Goal: Information Seeking & Learning: Learn about a topic

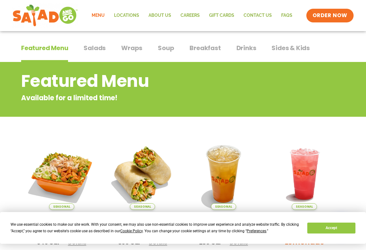
scroll to position [32, 0]
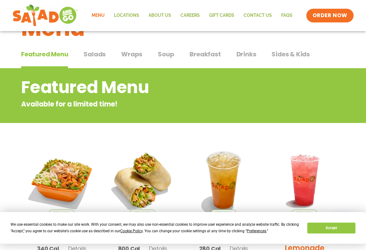
click at [132, 54] on span "Wraps" at bounding box center [131, 53] width 21 height 9
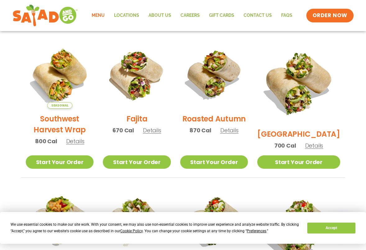
scroll to position [149, 0]
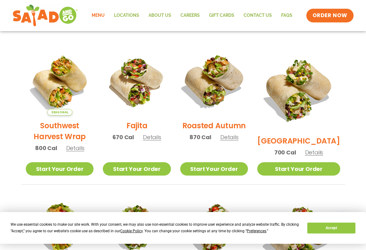
click at [223, 85] on img at bounding box center [215, 82] width 80 height 80
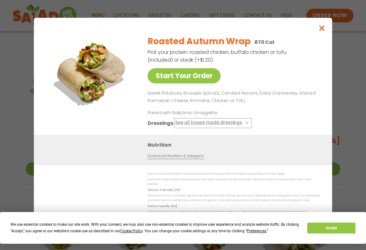
click at [245, 124] on icon at bounding box center [246, 122] width 2 height 2
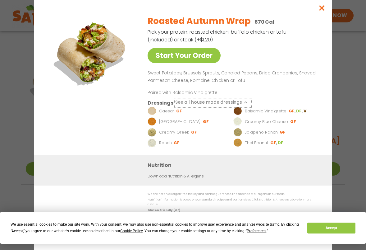
click at [245, 104] on icon at bounding box center [246, 102] width 2 height 2
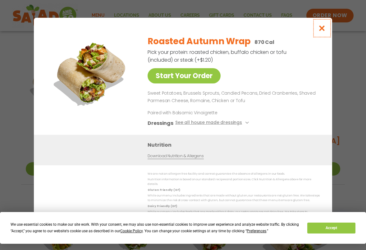
click at [322, 31] on icon "Close modal" at bounding box center [323, 28] width 8 height 7
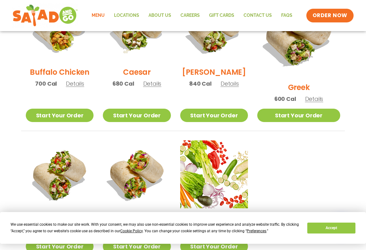
scroll to position [350, 0]
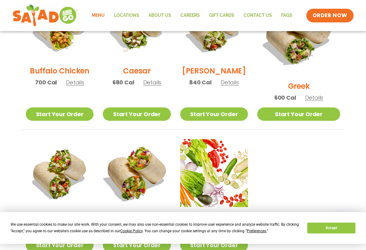
click at [156, 145] on img at bounding box center [137, 173] width 80 height 80
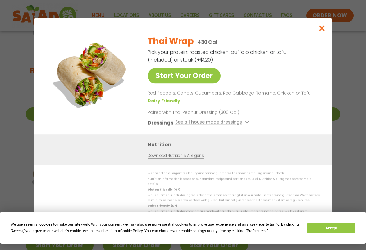
click at [187, 158] on link "Download Nutrition & Allergens" at bounding box center [176, 156] width 56 height 6
click at [316, 225] on button "Accept" at bounding box center [332, 227] width 48 height 11
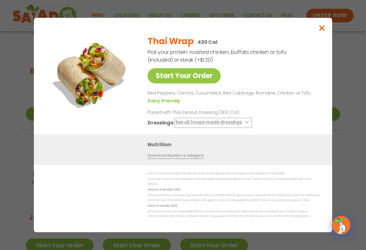
click at [245, 124] on icon at bounding box center [246, 122] width 2 height 2
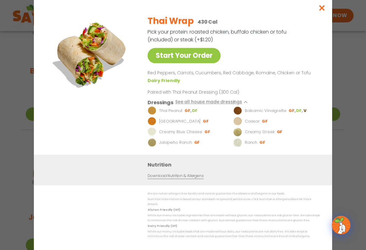
click at [268, 112] on p "Balsamic Vinaigrette" at bounding box center [266, 111] width 42 height 6
click at [239, 112] on img at bounding box center [238, 110] width 9 height 9
click at [321, 11] on icon "Close modal" at bounding box center [323, 8] width 8 height 7
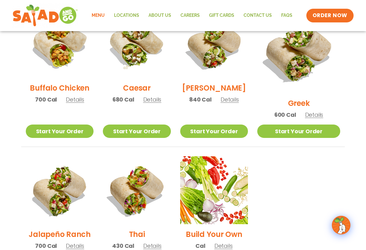
scroll to position [329, 0]
